Goal: Navigation & Orientation: Find specific page/section

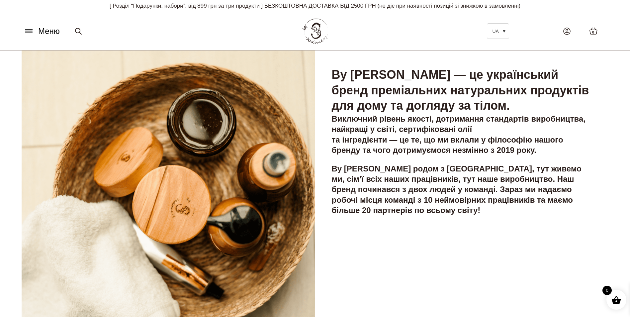
click at [35, 32] on button "Меню" at bounding box center [42, 31] width 40 height 13
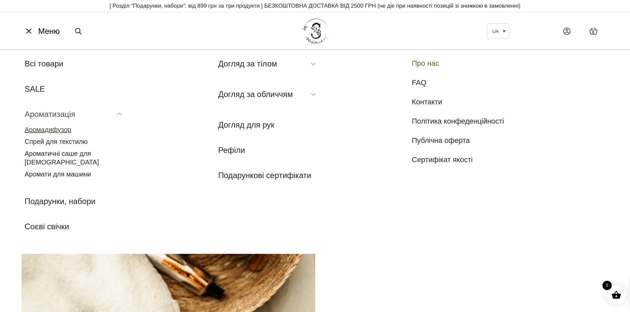
click at [57, 128] on link "Аромадифузор" at bounding box center [48, 129] width 47 height 7
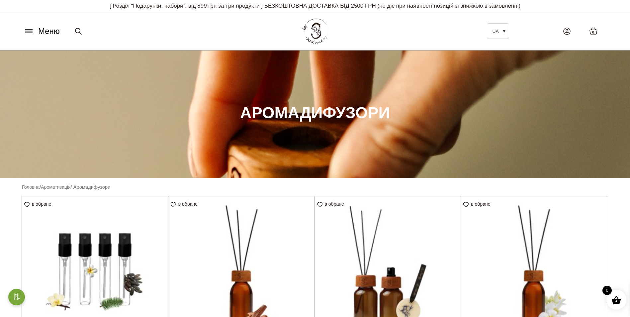
click at [33, 30] on icon at bounding box center [29, 31] width 11 height 7
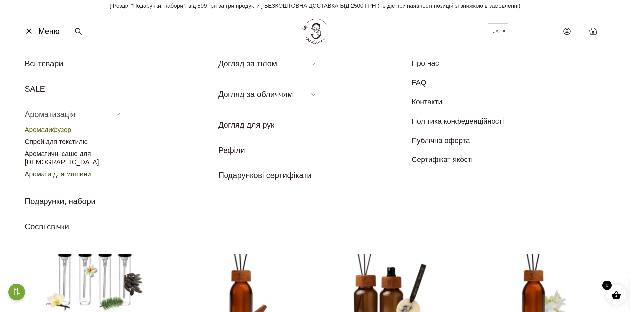
click at [83, 170] on link "Аромати для машини" at bounding box center [58, 173] width 66 height 7
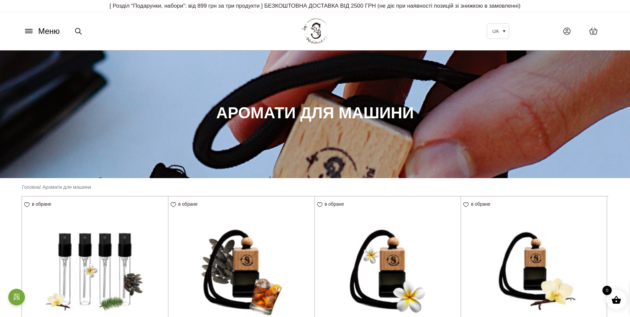
click at [28, 33] on icon at bounding box center [29, 31] width 11 height 7
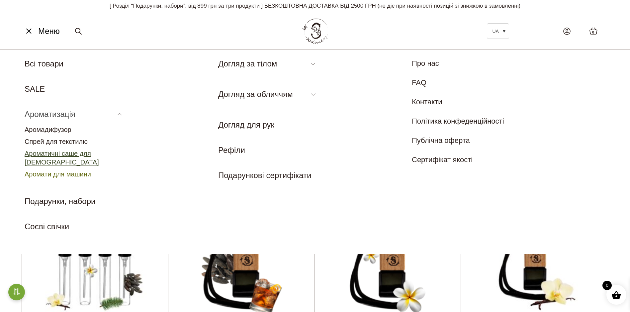
click at [45, 152] on link "Ароматичні саше для [DEMOGRAPHIC_DATA]" at bounding box center [62, 158] width 74 height 16
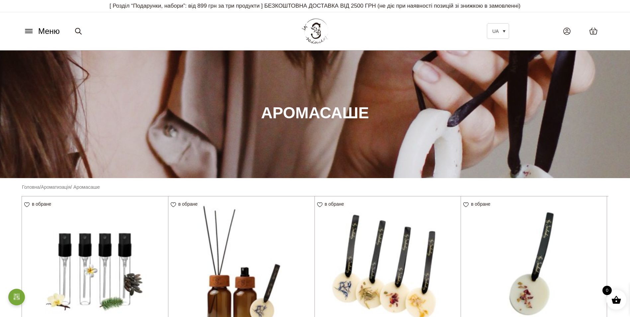
click at [29, 27] on button "Меню" at bounding box center [42, 31] width 40 height 13
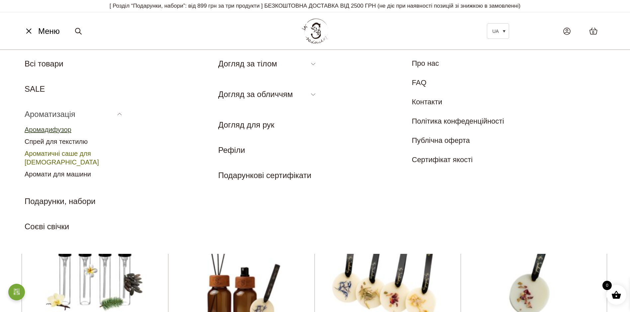
click at [54, 129] on link "Аромадифузор" at bounding box center [48, 129] width 47 height 7
